Goal: Information Seeking & Learning: Learn about a topic

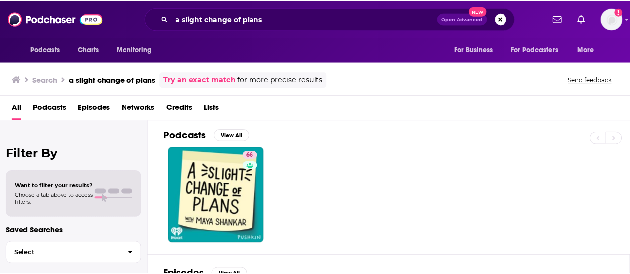
scroll to position [4, 0]
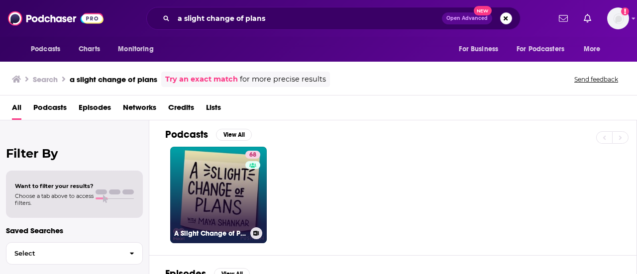
click at [236, 201] on link "68 A Slight Change of Plans" at bounding box center [218, 195] width 97 height 97
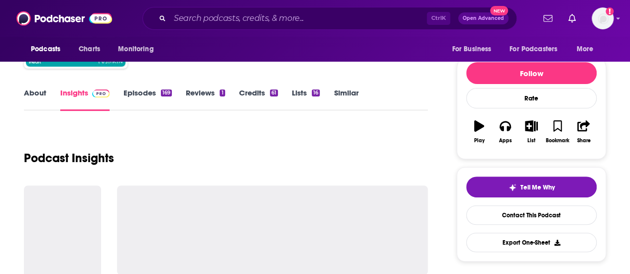
scroll to position [109, 0]
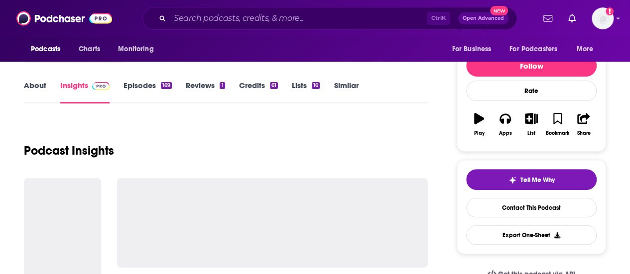
click at [37, 80] on div "About Insights Episodes 169 Reviews 1 Credits 61 Lists 16 Similar" at bounding box center [226, 91] width 404 height 24
click at [39, 84] on link "About" at bounding box center [35, 92] width 22 height 23
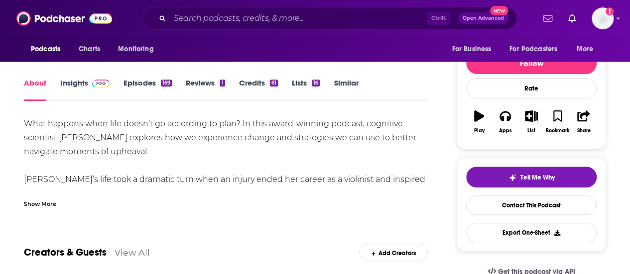
click at [45, 222] on div "Creators & Guests View All Add Creators" at bounding box center [226, 246] width 404 height 53
click at [45, 200] on div "Show More" at bounding box center [40, 203] width 32 height 9
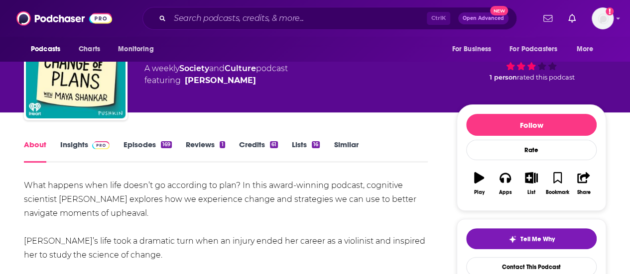
scroll to position [48, 0]
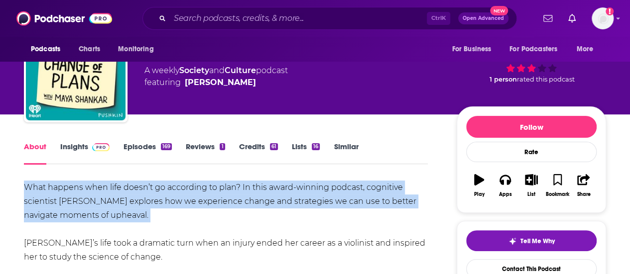
copy div "What happens when life doesn’t go according to plan? In this award-winning podc…"
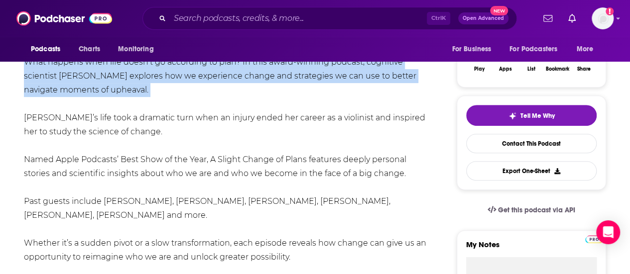
scroll to position [173, 0]
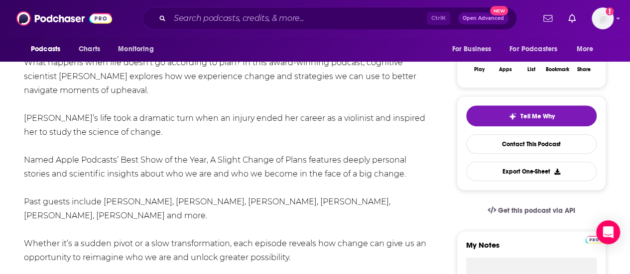
click at [77, 125] on div "What happens when life doesn’t go according to plan? In this award-winning podc…" at bounding box center [226, 230] width 404 height 348
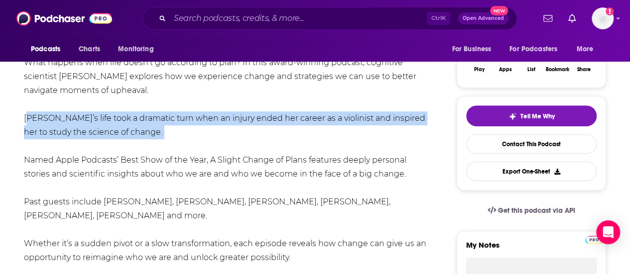
click at [77, 125] on div "What happens when life doesn’t go according to plan? In this award-winning podc…" at bounding box center [226, 230] width 404 height 348
drag, startPoint x: 408, startPoint y: 172, endPoint x: 22, endPoint y: 161, distance: 385.9
copy div "Named Apple Podcasts’ Best Show of the Year, A Slight Change of Plans features …"
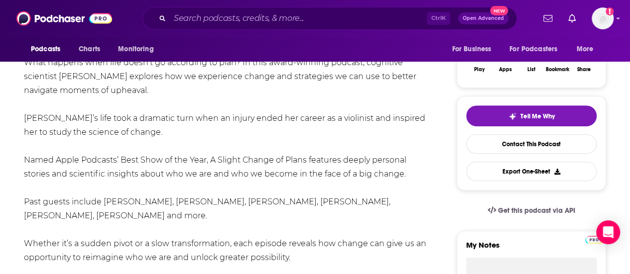
click at [191, 123] on div "What happens when life doesn’t go according to plan? In this award-winning podc…" at bounding box center [226, 230] width 404 height 348
drag, startPoint x: 24, startPoint y: 117, endPoint x: 407, endPoint y: 173, distance: 387.4
click at [407, 173] on div "What happens when life doesn’t go according to plan? In this award-winning podc…" at bounding box center [226, 230] width 404 height 348
copy div "[PERSON_NAME]’s life took a dramatic turn when an injury ended her career as a …"
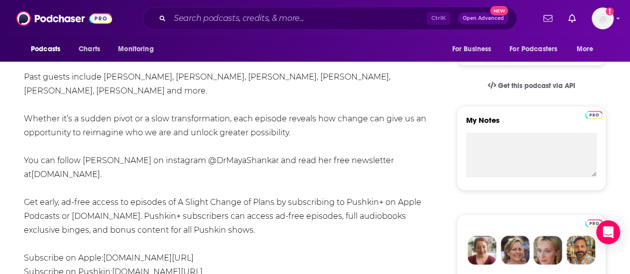
scroll to position [283, 0]
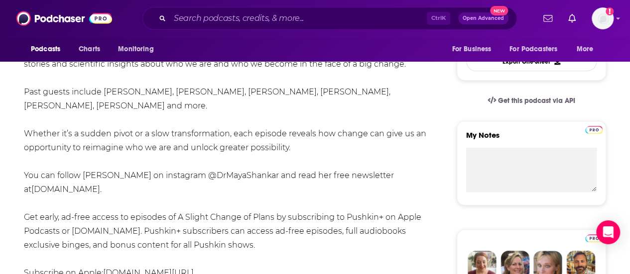
click at [289, 144] on div "What happens when life doesn’t go according to plan? In this award-winning podc…" at bounding box center [226, 120] width 404 height 348
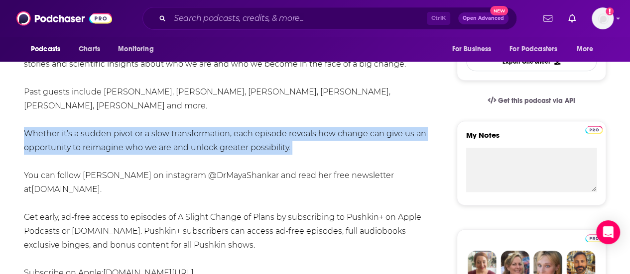
click at [289, 144] on div "What happens when life doesn’t go according to plan? In this award-winning podc…" at bounding box center [226, 120] width 404 height 348
copy div "Whether it’s a sudden pivot or a slow transformation, each episode reveals how …"
